Goal: Task Accomplishment & Management: Use online tool/utility

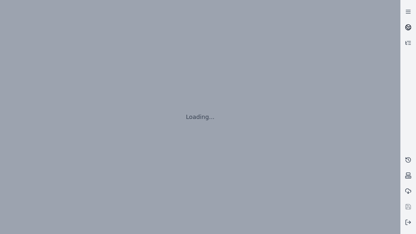
click at [408, 27] on icon at bounding box center [409, 26] width 4 height 2
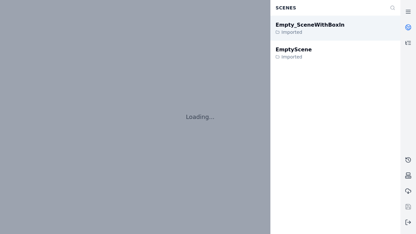
click at [303, 25] on div "Empty_SceneWithBoxIn" at bounding box center [310, 25] width 69 height 8
